Goal: Task Accomplishment & Management: Use online tool/utility

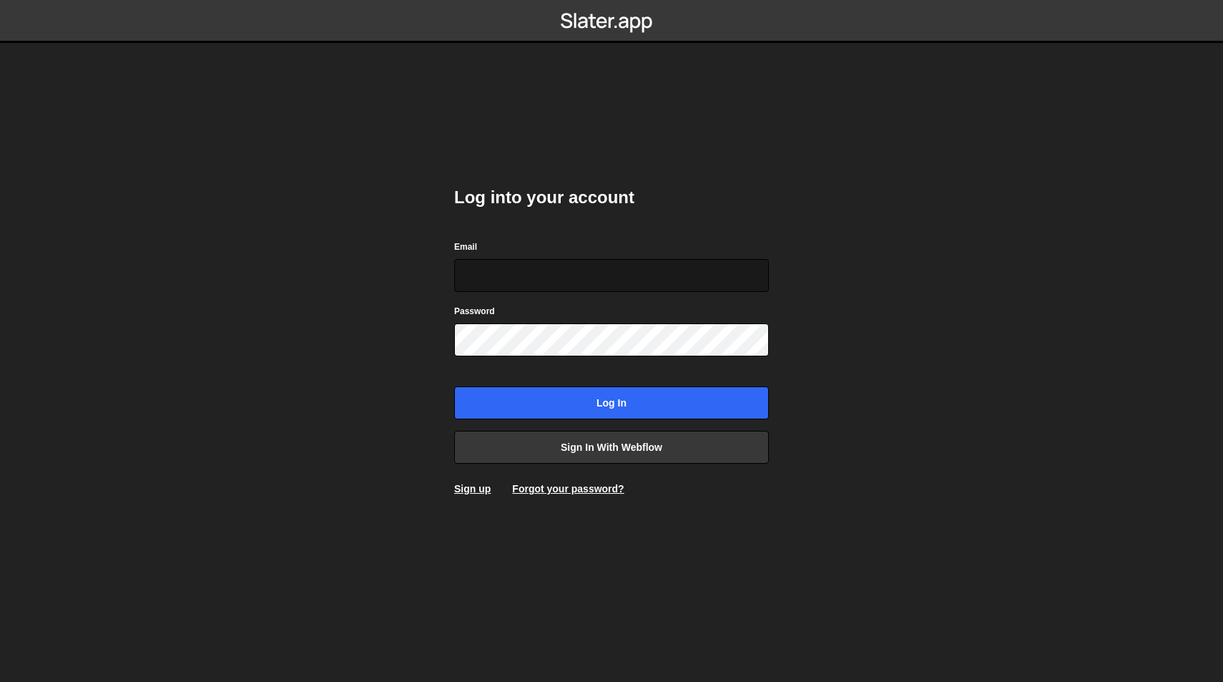
click at [623, 270] on input "Email" at bounding box center [611, 275] width 315 height 33
click at [483, 261] on input "Email" at bounding box center [611, 275] width 315 height 33
click at [557, 272] on input "Email" at bounding box center [611, 275] width 315 height 33
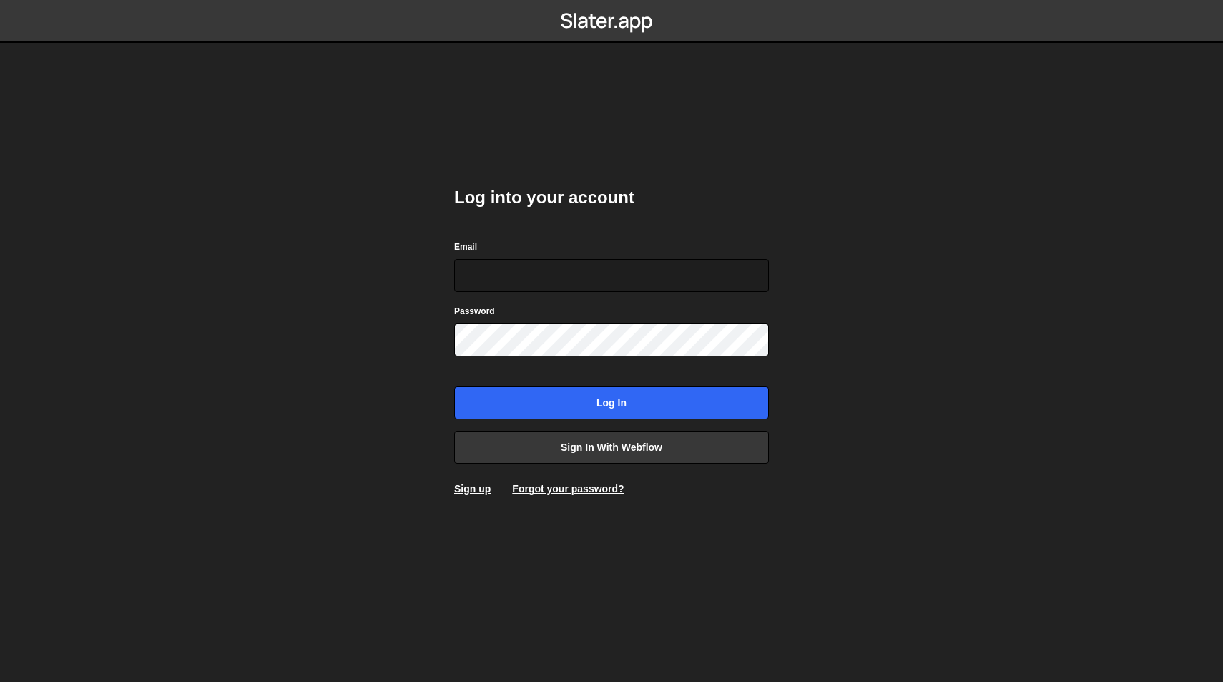
click at [978, 459] on body "Log into your account Email Password Log in Sign in with Webflow Sign up Forgot…" at bounding box center [611, 341] width 1223 height 682
click at [569, 275] on input "Email" at bounding box center [611, 275] width 315 height 33
paste input "[PERSON_NAME][EMAIL_ADDRESS][PERSON_NAME][DOMAIN_NAME]"
type input "[PERSON_NAME][EMAIL_ADDRESS][PERSON_NAME][DOMAIN_NAME]"
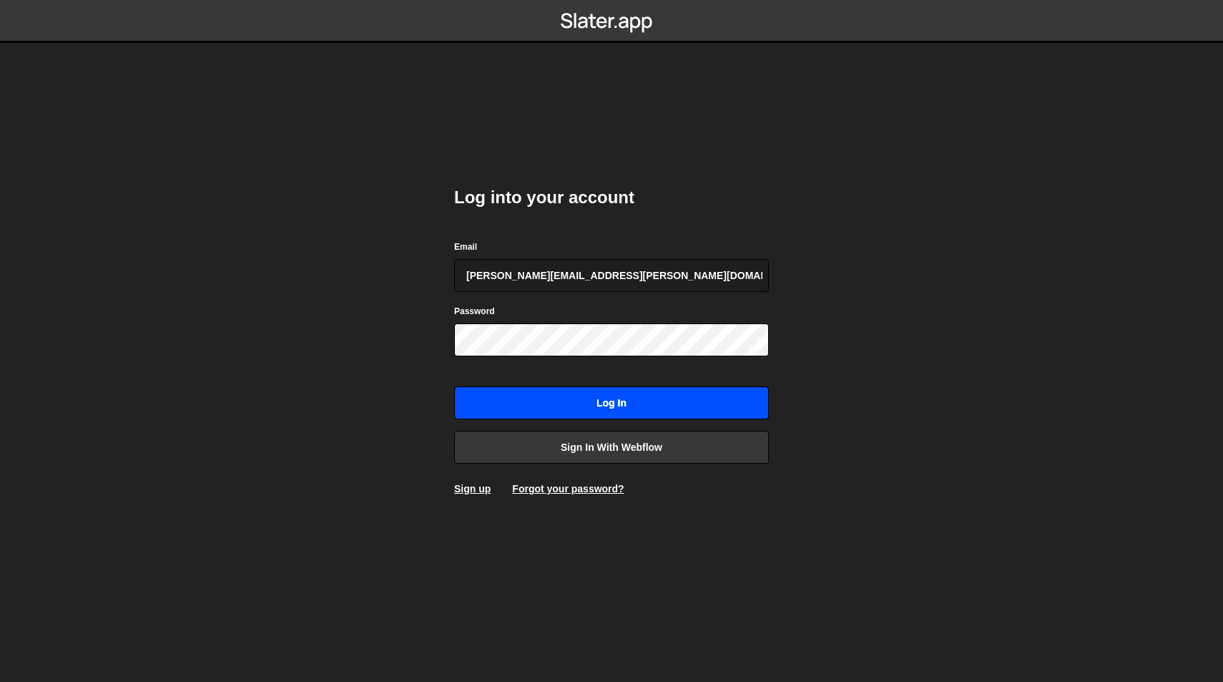
click at [604, 405] on input "Log in" at bounding box center [611, 402] width 315 height 33
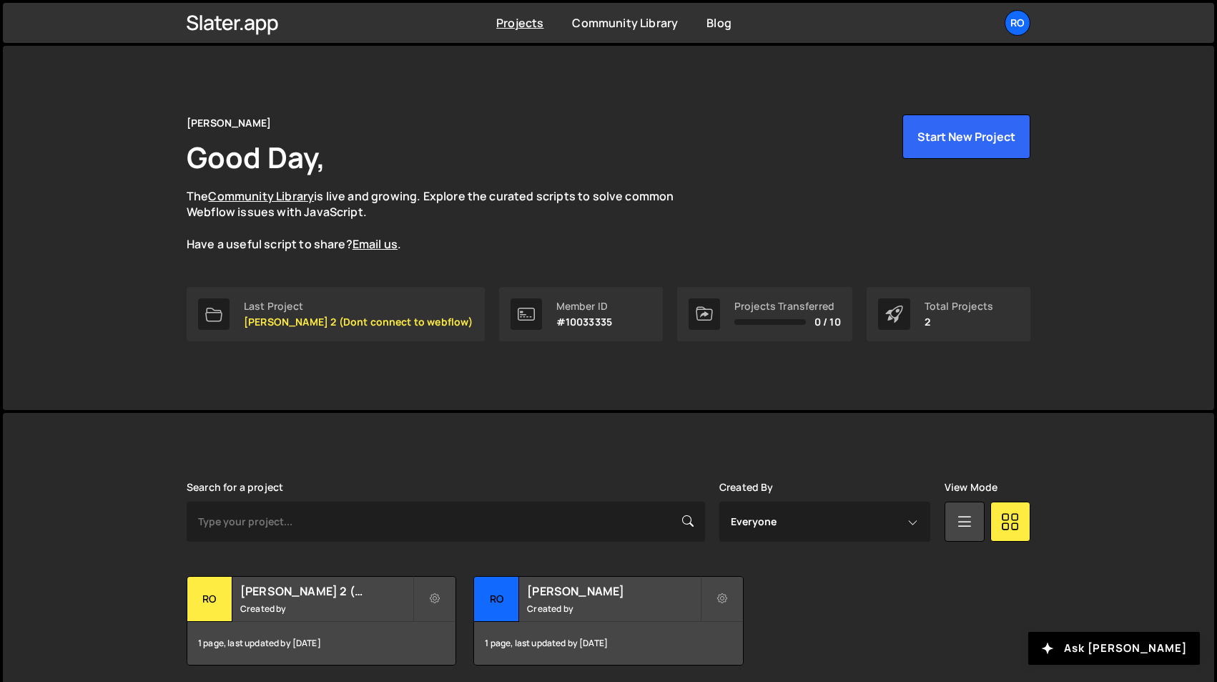
scroll to position [54, 0]
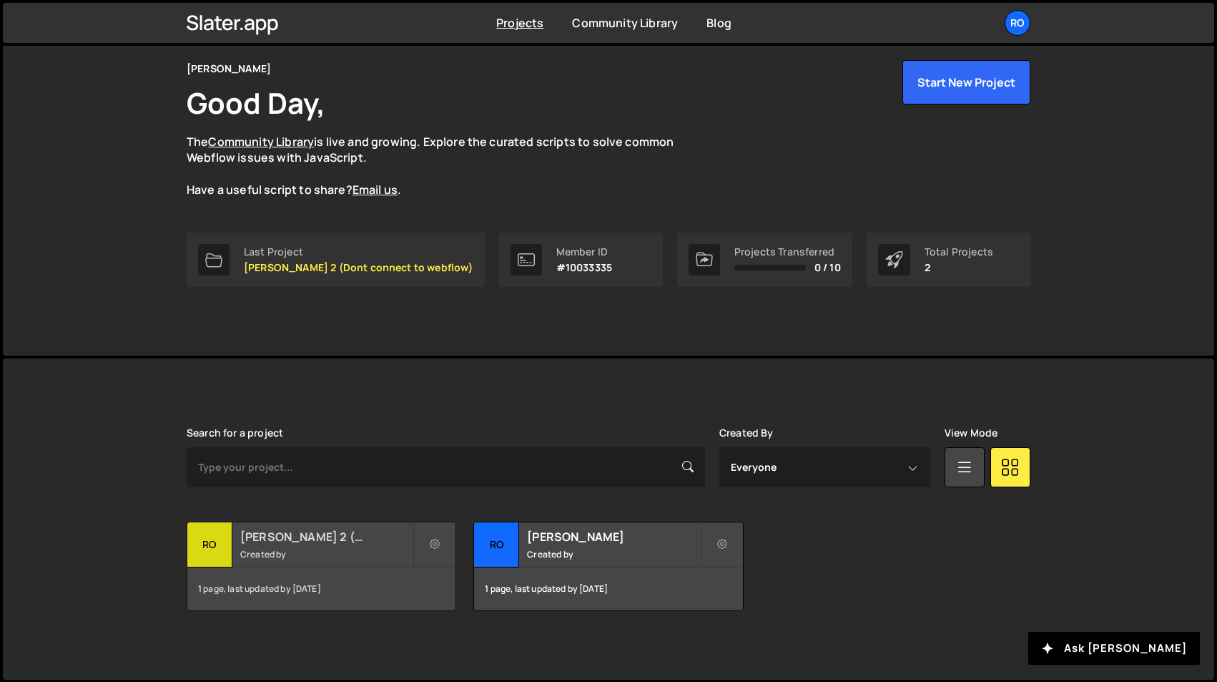
click at [328, 552] on small "Created by" at bounding box center [326, 554] width 172 height 12
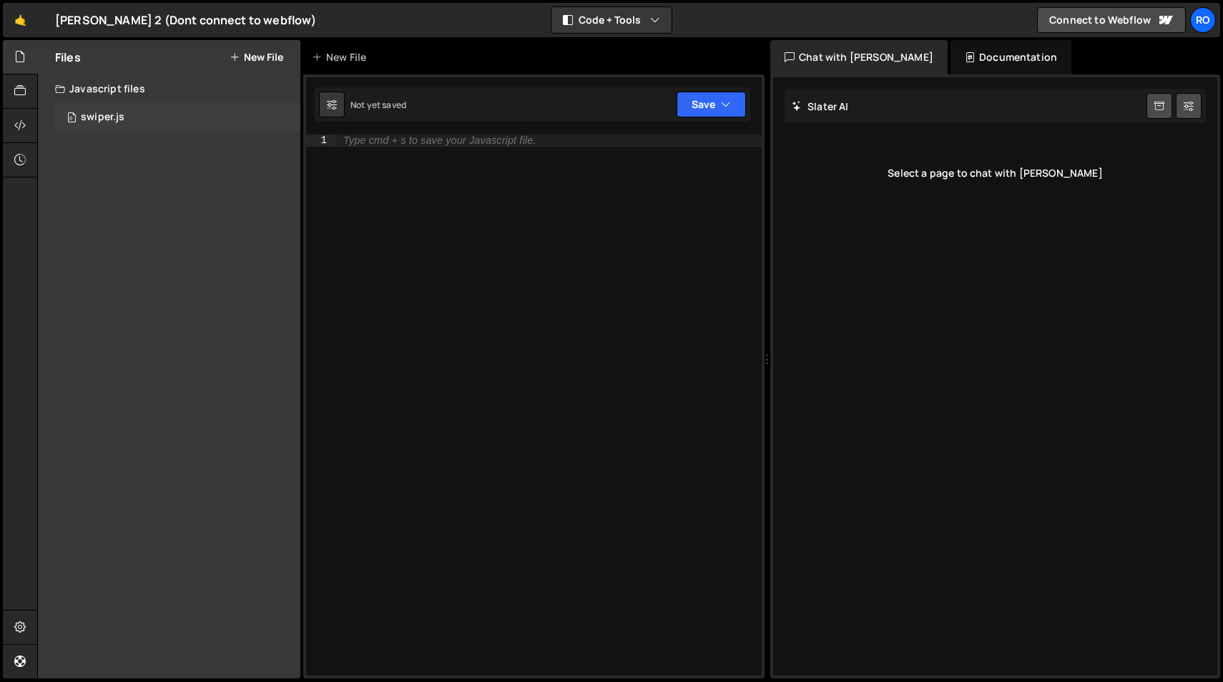
click at [149, 118] on div "0 swiper.js 0" at bounding box center [177, 117] width 245 height 29
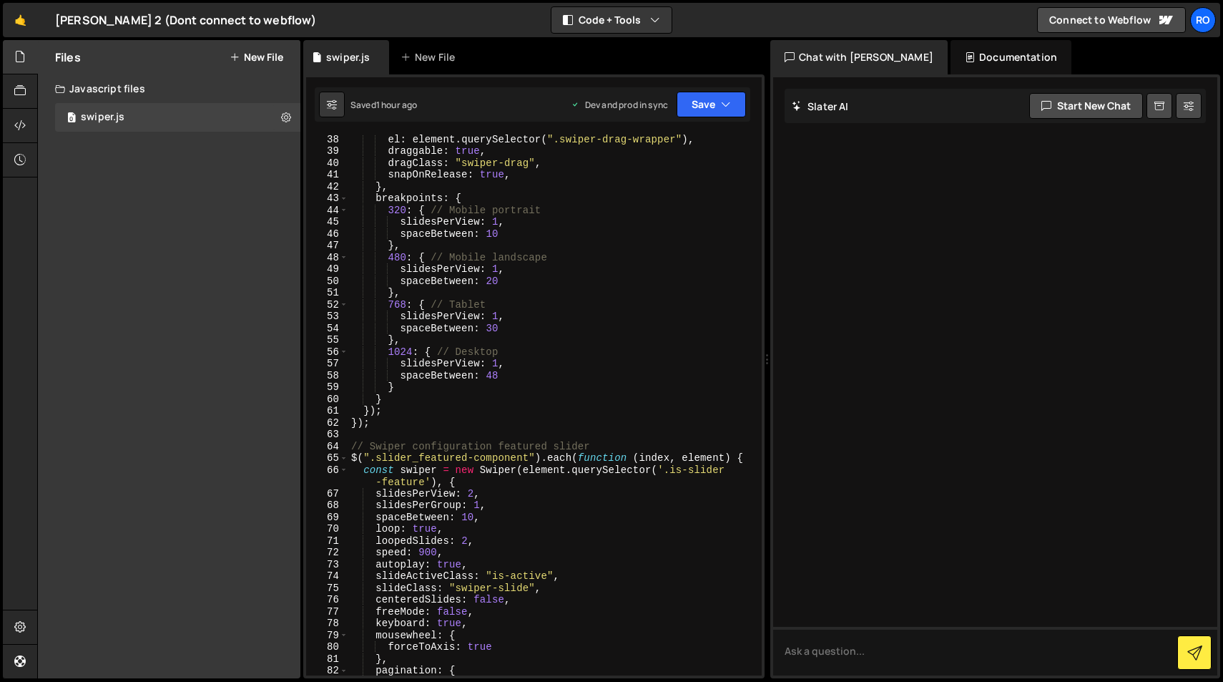
scroll to position [461, 0]
drag, startPoint x: 527, startPoint y: 460, endPoint x: 371, endPoint y: 458, distance: 155.9
click at [371, 458] on div "el : element . querySelector ( ".swiper-drag-wrapper" ) , draggable : true , dr…" at bounding box center [552, 415] width 408 height 564
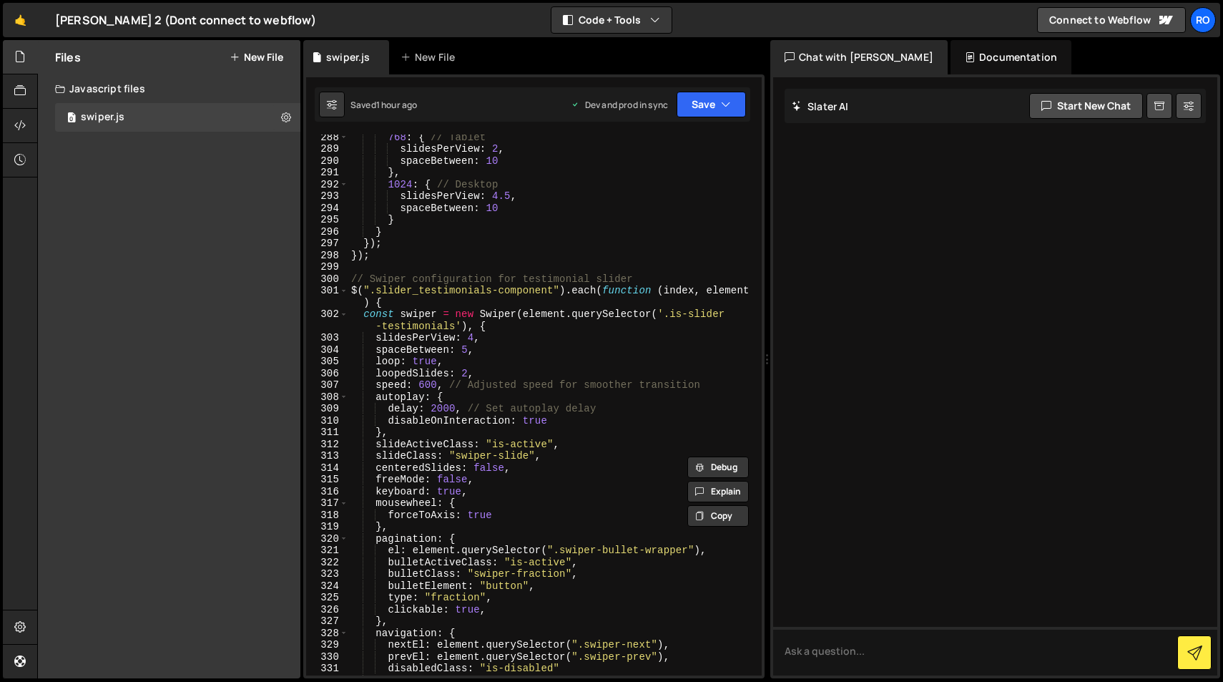
scroll to position [3461, 0]
click at [553, 290] on div "768 : { // Tablet slidesPerView : 2 , spaceBetween : 10 } , 1024 : { // Desktop…" at bounding box center [552, 413] width 408 height 564
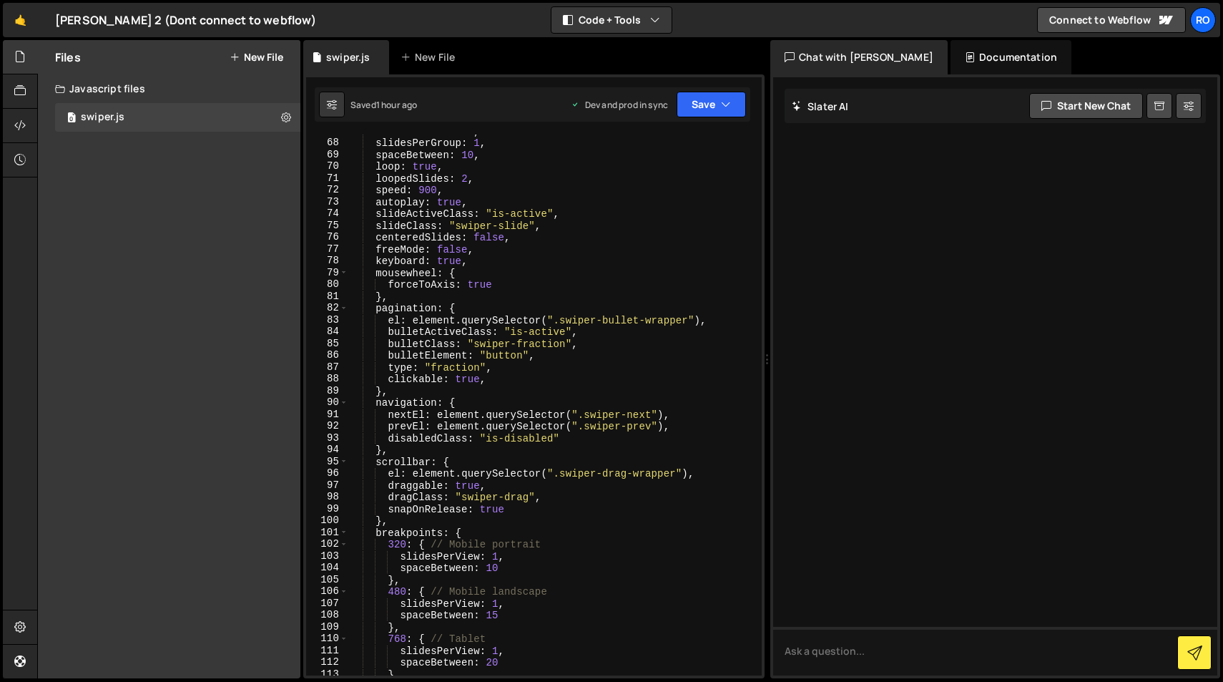
scroll to position [826, 0]
click at [639, 318] on div "slidesPerGroup : 1 , spaceBetween : 10 , loop : true , loopedSlides : 2 , speed…" at bounding box center [552, 416] width 408 height 564
click at [564, 343] on div "slidesPerGroup : 1 , spaceBetween : 10 , loop : true , loopedSlides : 2 , speed…" at bounding box center [552, 416] width 408 height 564
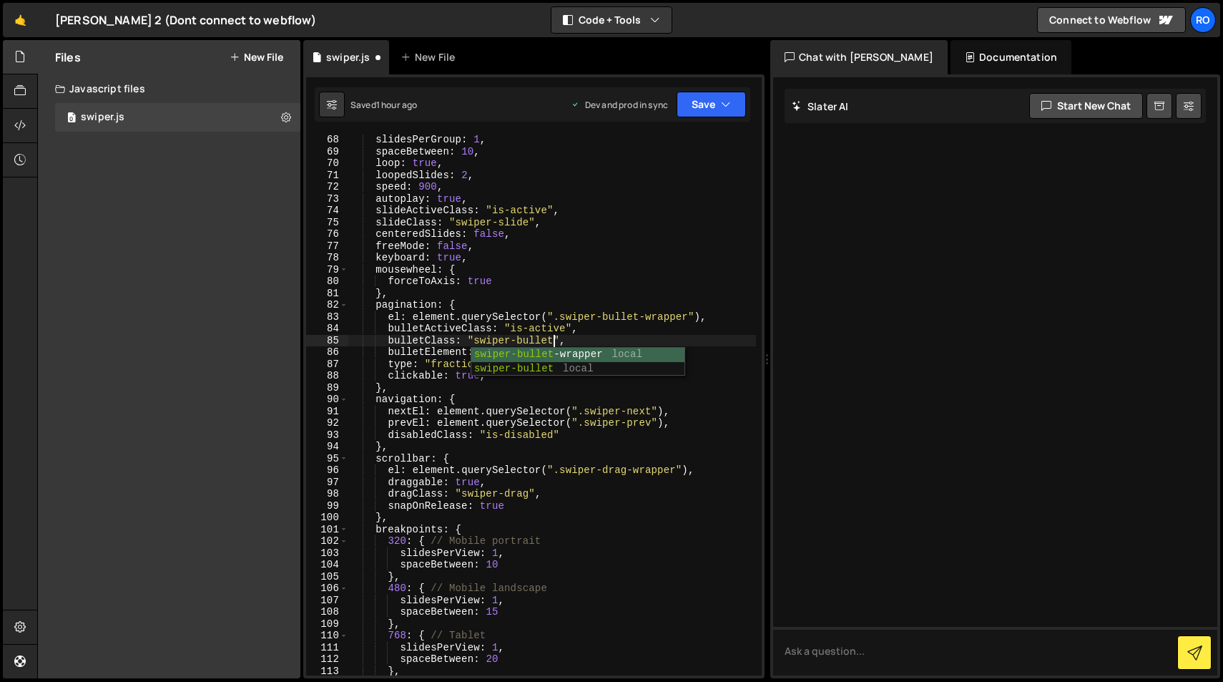
scroll to position [0, 14]
click at [608, 333] on div "slidesPerGroup : 1 , spaceBetween : 10 , loop : true , loopedSlides : 2 , speed…" at bounding box center [552, 416] width 408 height 564
click at [702, 113] on button "Save" at bounding box center [711, 105] width 69 height 26
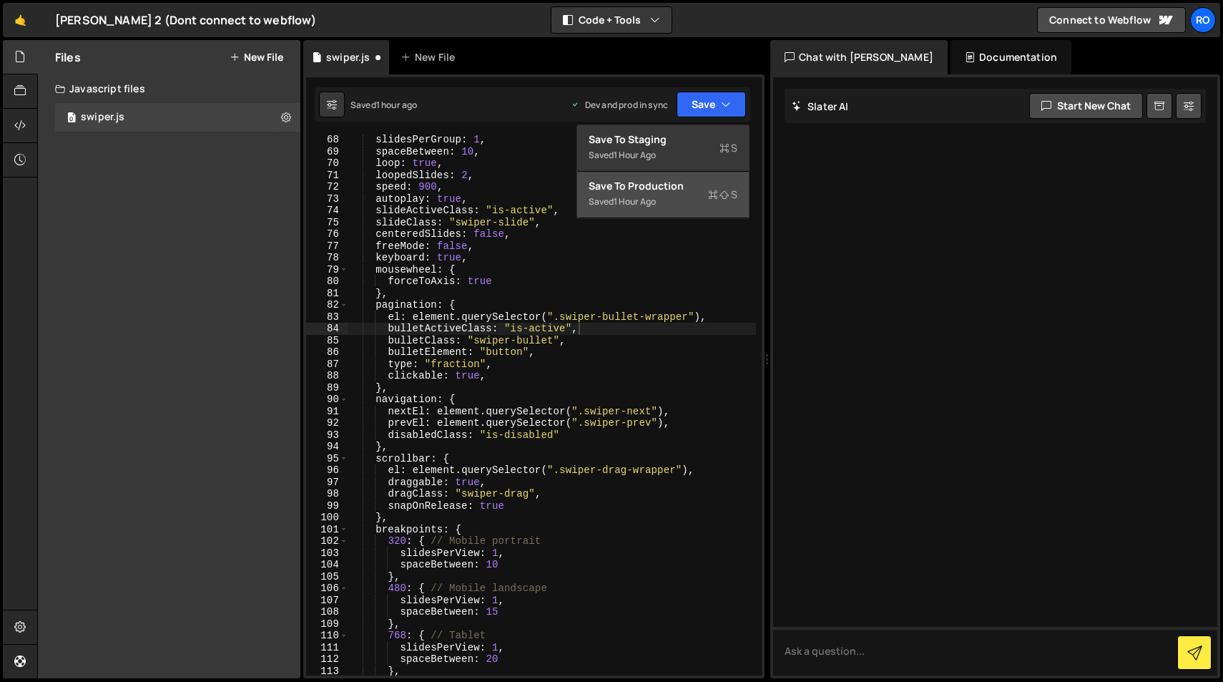
click at [708, 193] on icon at bounding box center [713, 194] width 10 height 14
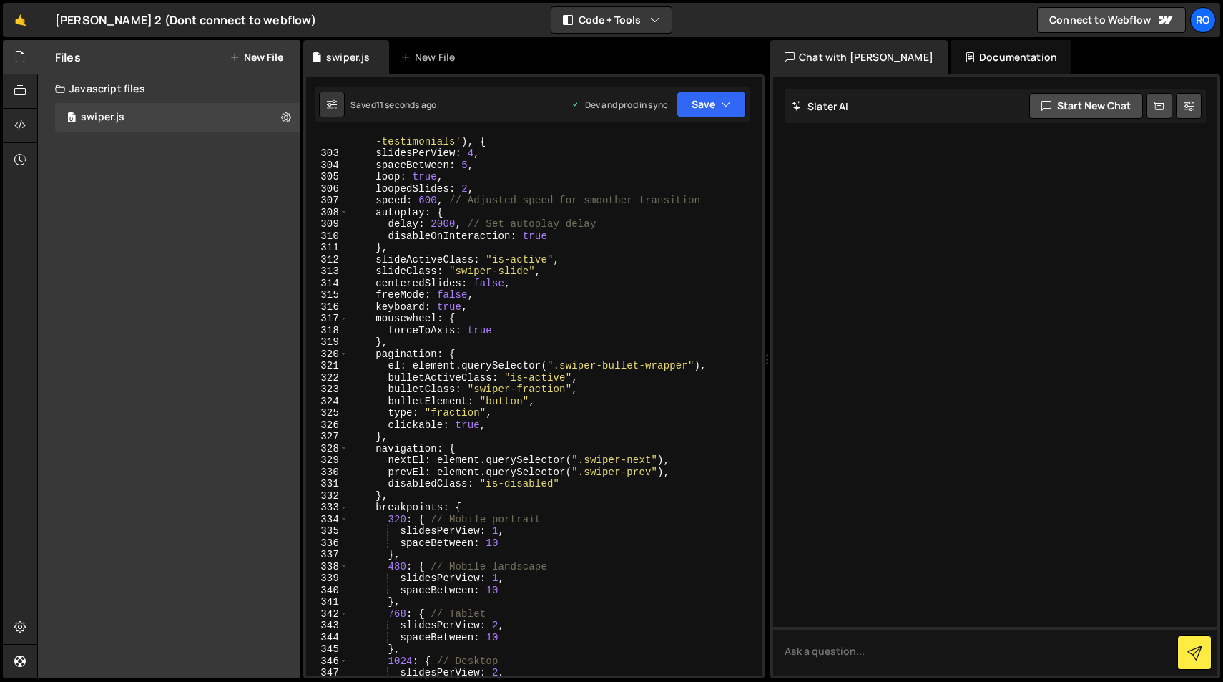
scroll to position [3645, 0]
click at [565, 390] on div "const swiper = new Swiper ( element . querySelector ( '.is-slider -testimonials…" at bounding box center [552, 412] width 408 height 576
click at [639, 368] on div "const swiper = new Swiper ( element . querySelector ( '.is-slider -testimonials…" at bounding box center [552, 412] width 408 height 576
type textarea "el: element.querySelector(".swiper-bullet-wrapper"),"
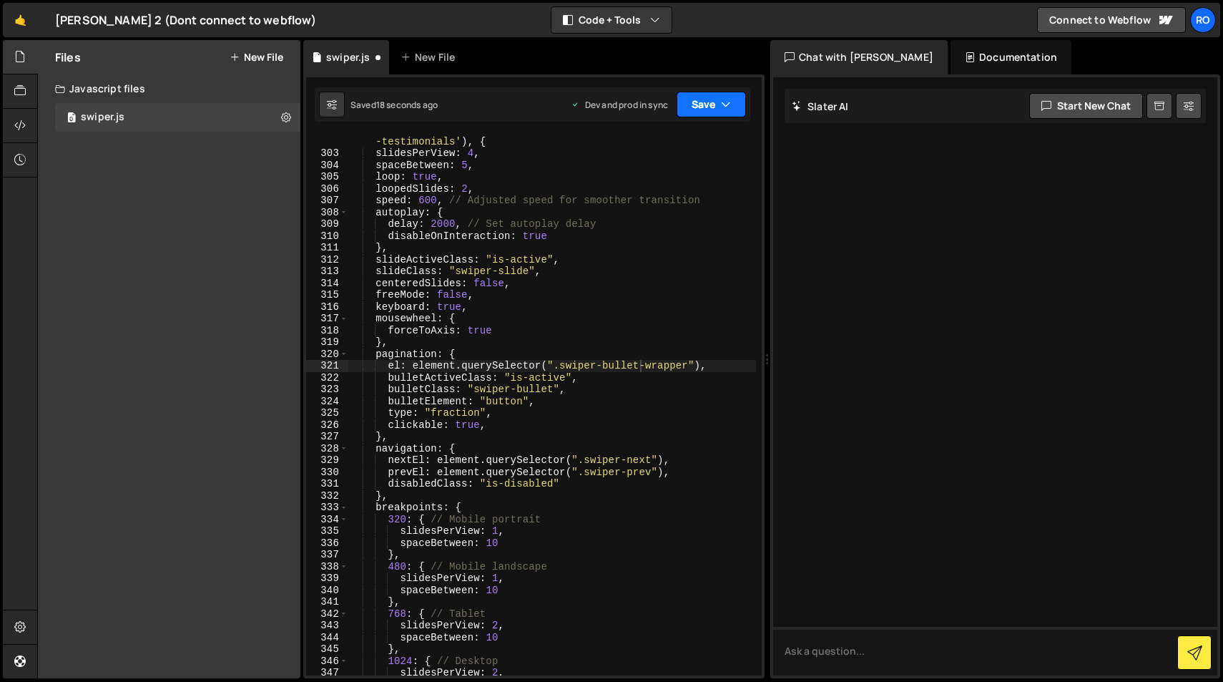
click at [717, 101] on button "Save" at bounding box center [711, 105] width 69 height 26
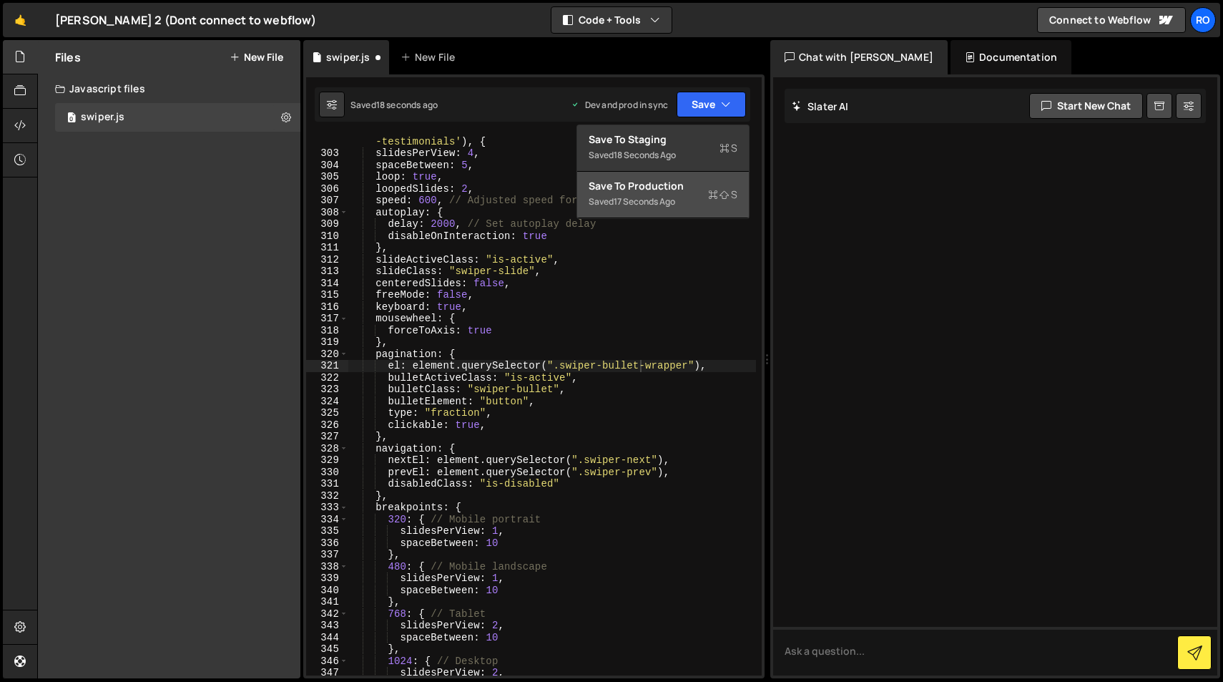
click at [706, 179] on div "Save to Production S" at bounding box center [663, 186] width 149 height 14
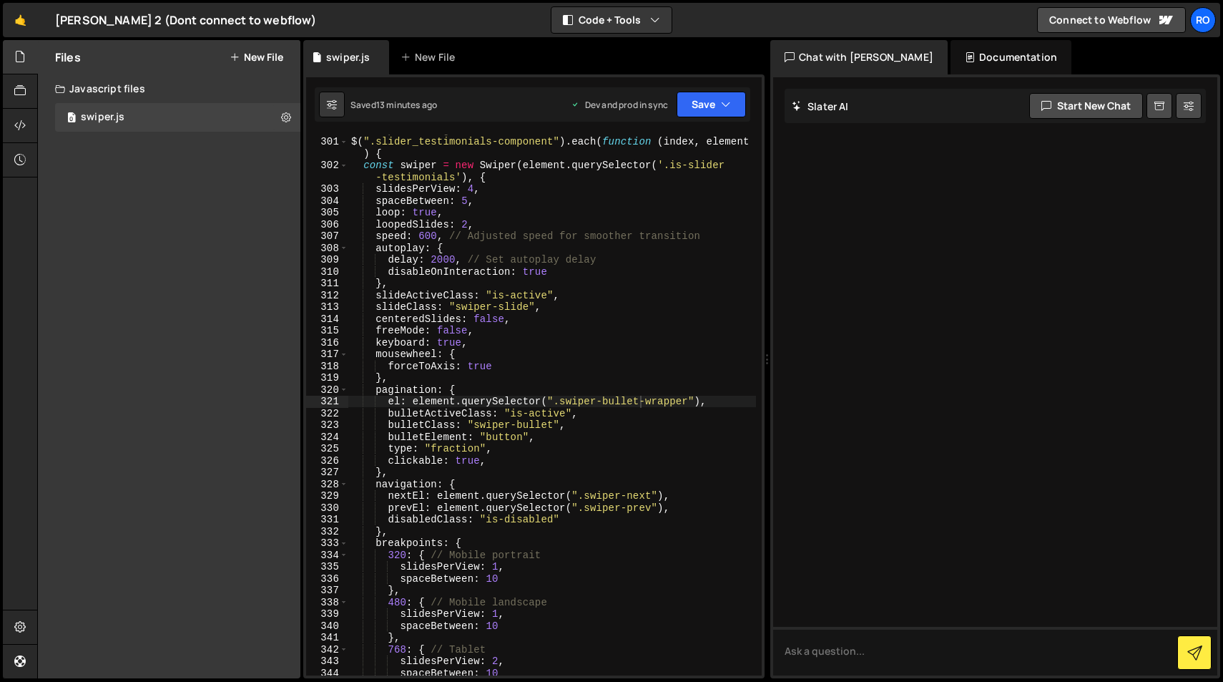
scroll to position [3609, 0]
